Goal: Task Accomplishment & Management: Use online tool/utility

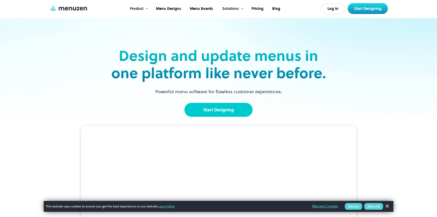
click at [213, 114] on link "Start Designing" at bounding box center [219, 110] width 68 height 14
